Goal: Find specific page/section: Find specific page/section

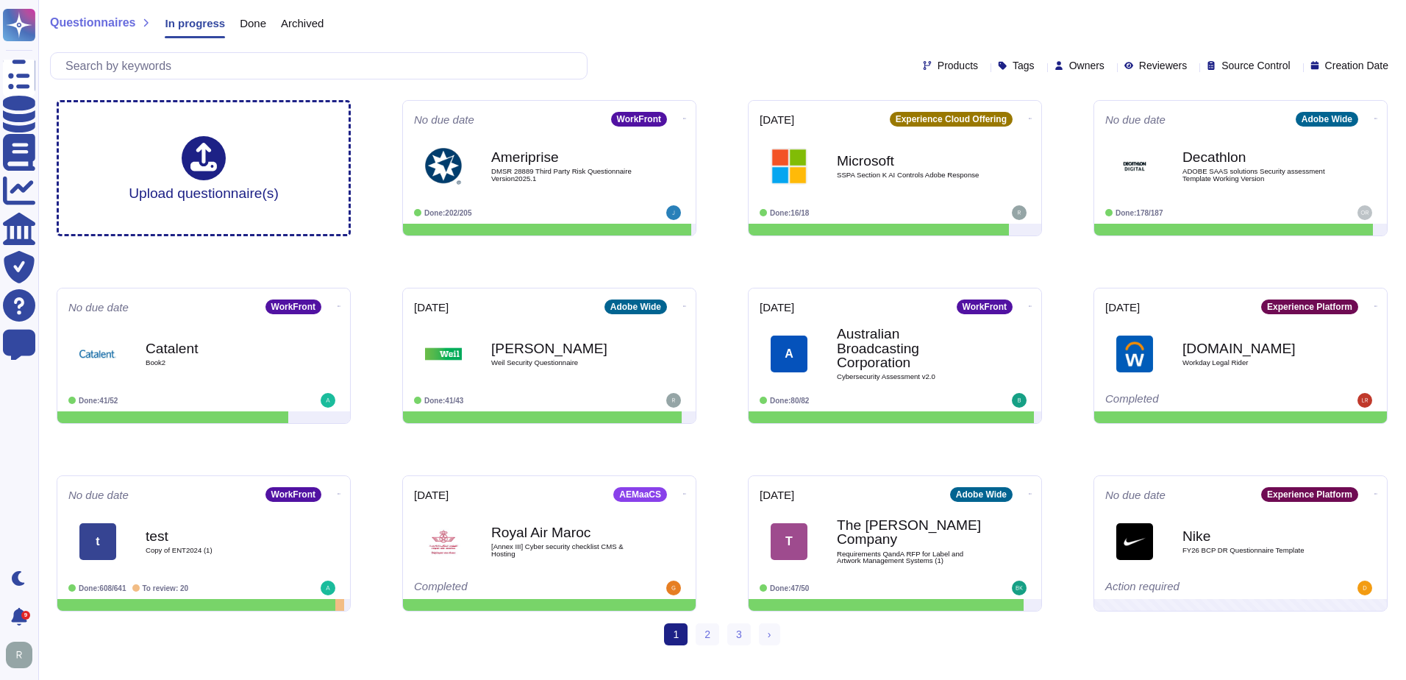
click at [1074, 65] on div "Owners" at bounding box center [1083, 65] width 56 height 11
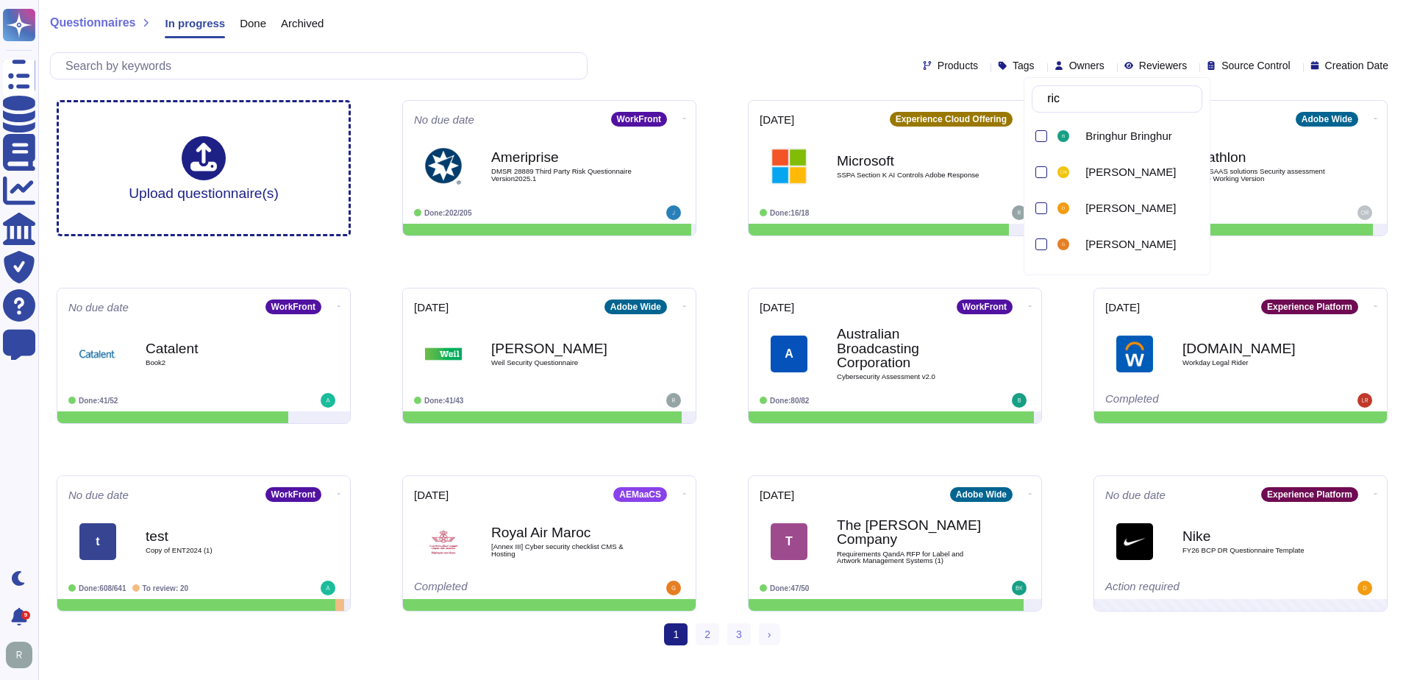
type input "[PERSON_NAME]"
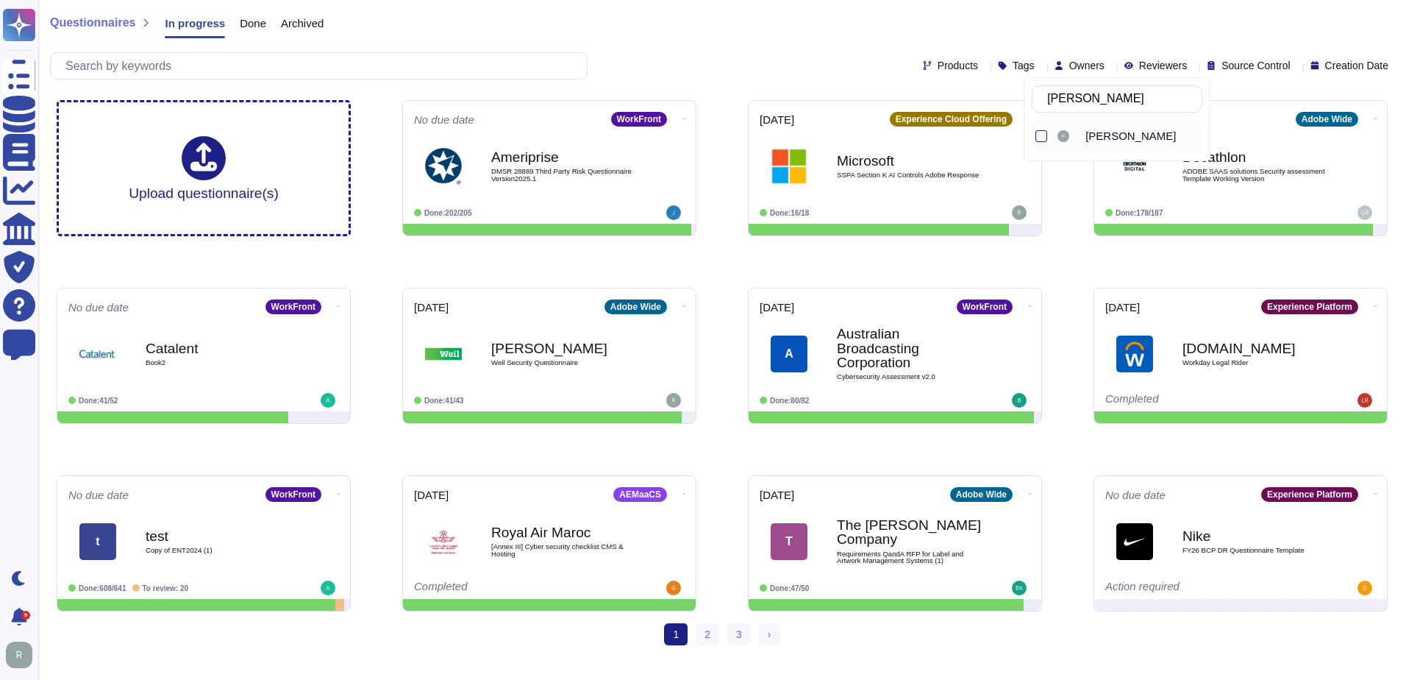
click at [1126, 140] on span "[PERSON_NAME]" at bounding box center [1131, 135] width 90 height 13
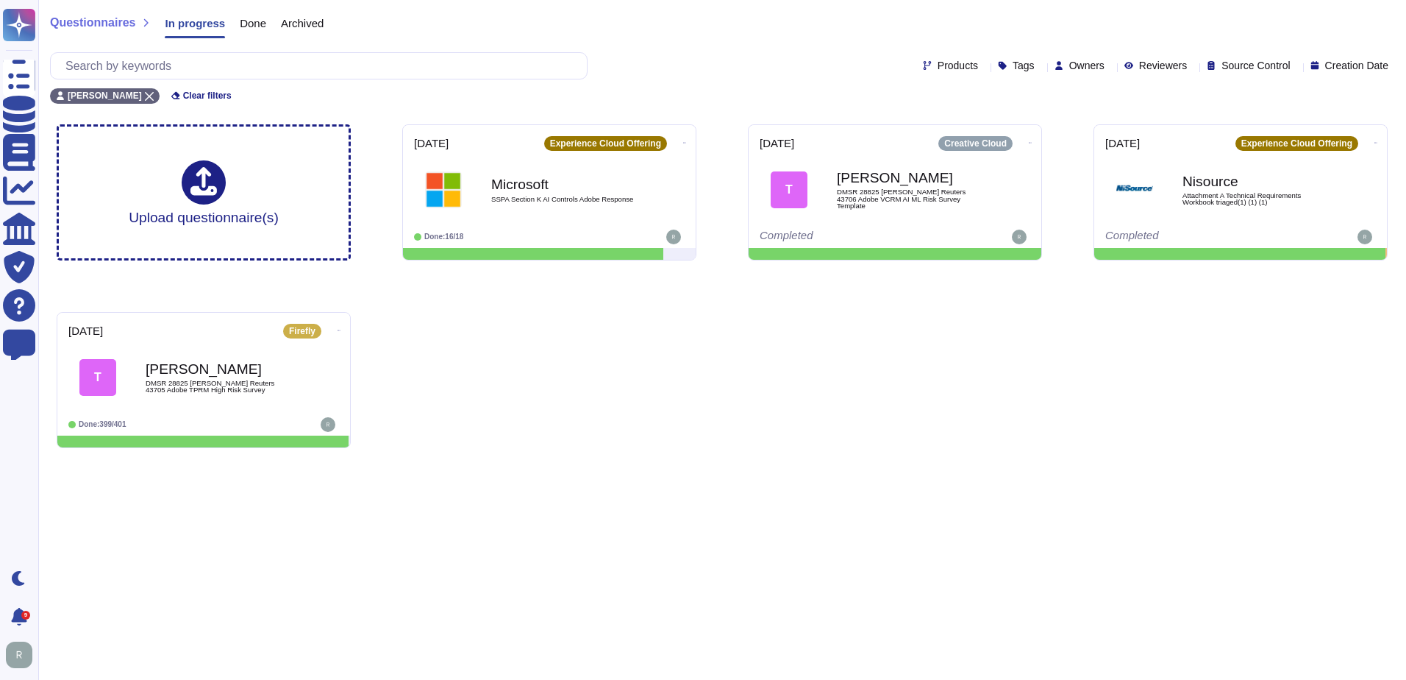
click at [733, 445] on div "Upload questionnaire(s) [DATE] Experience Cloud Offering Microsoft SSPA Section…" at bounding box center [722, 286] width 1355 height 347
